Goal: Communication & Community: Answer question/provide support

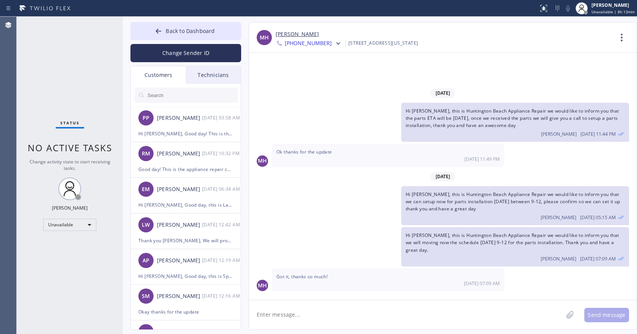
scroll to position [265, 0]
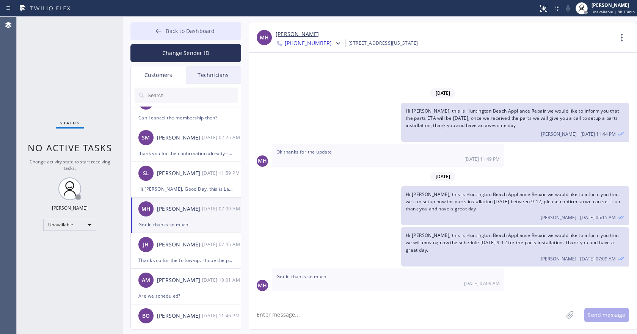
click at [182, 30] on span "Back to Dashboard" at bounding box center [190, 30] width 49 height 7
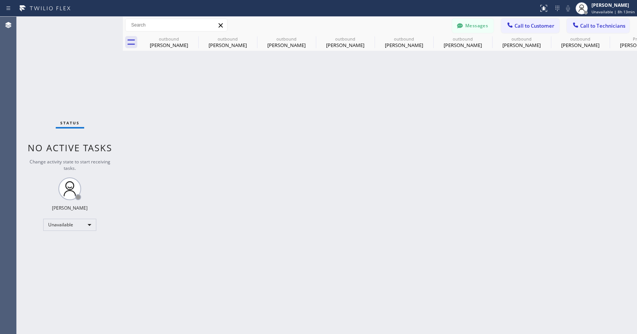
click at [516, 24] on span "Call to Customer" at bounding box center [534, 25] width 40 height 7
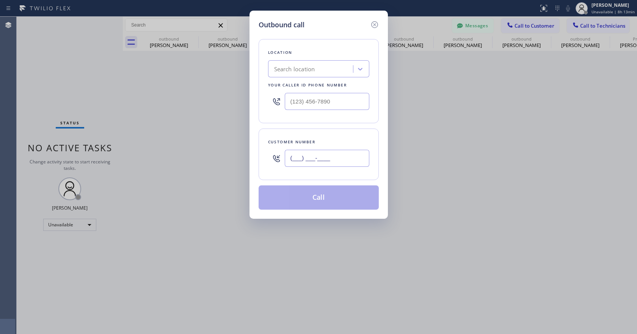
click at [313, 156] on input "(___) ___-____" at bounding box center [327, 158] width 85 height 17
paste input "248) 921-5990"
type input "[PHONE_NUMBER]"
click at [310, 99] on input "(___) ___-____" at bounding box center [327, 101] width 85 height 17
paste input "855) 817-8772"
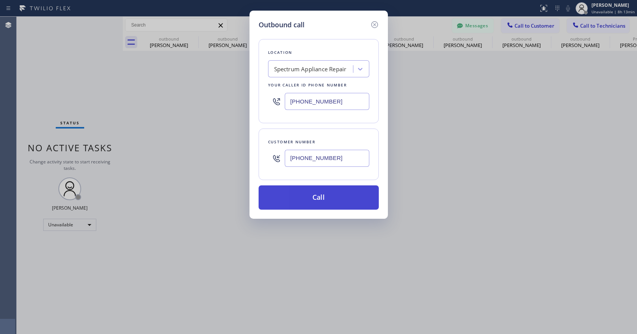
type input "[PHONE_NUMBER]"
click at [320, 194] on button "Call" at bounding box center [319, 197] width 120 height 24
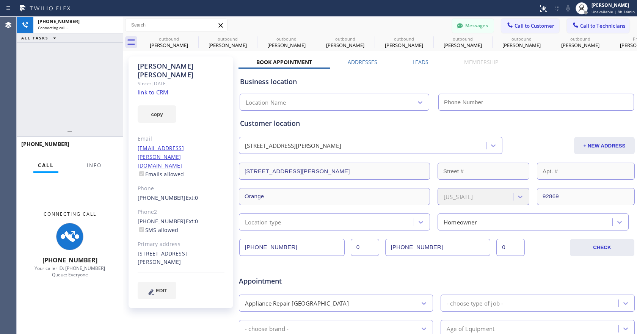
type input "[PHONE_NUMBER]"
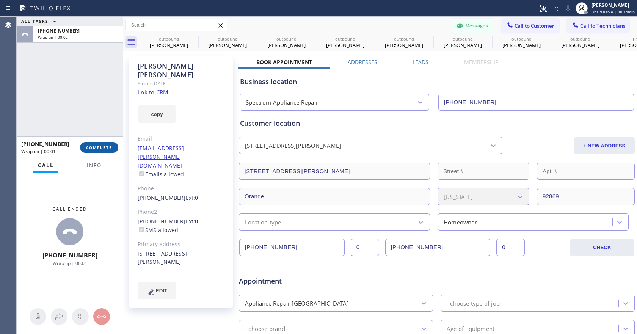
click at [103, 143] on button "COMPLETE" at bounding box center [99, 147] width 38 height 11
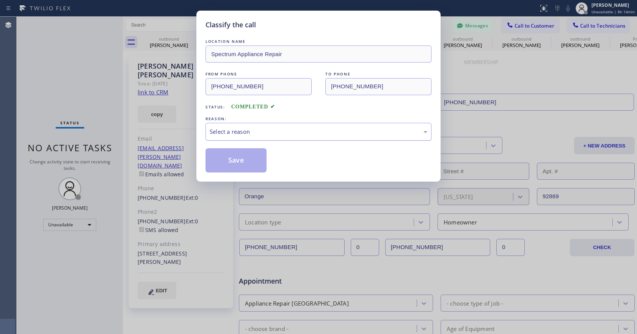
click at [260, 126] on div "Select a reason" at bounding box center [318, 132] width 226 height 18
click at [253, 159] on button "Save" at bounding box center [235, 160] width 61 height 24
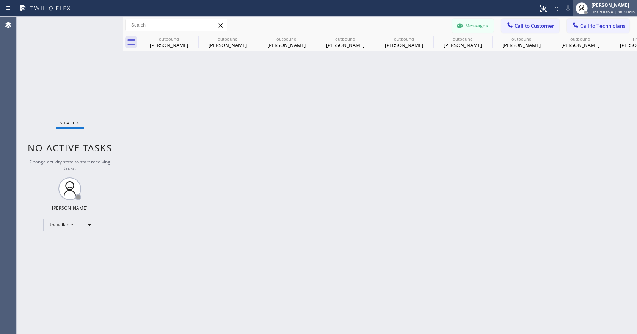
click at [601, 13] on span "Unavailable | 8h 31min" at bounding box center [612, 11] width 43 height 5
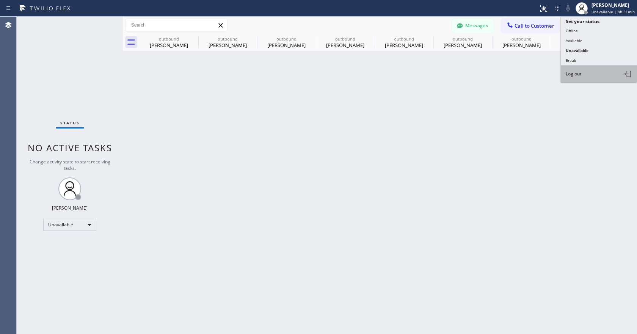
click at [583, 69] on button "Log out" at bounding box center [599, 74] width 76 height 17
